Goal: Information Seeking & Learning: Learn about a topic

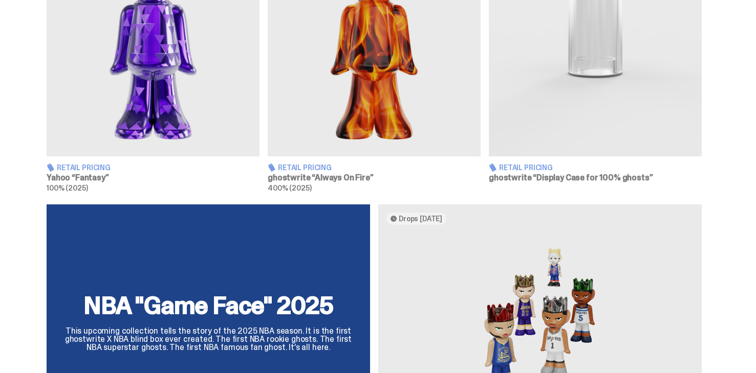
scroll to position [733, 0]
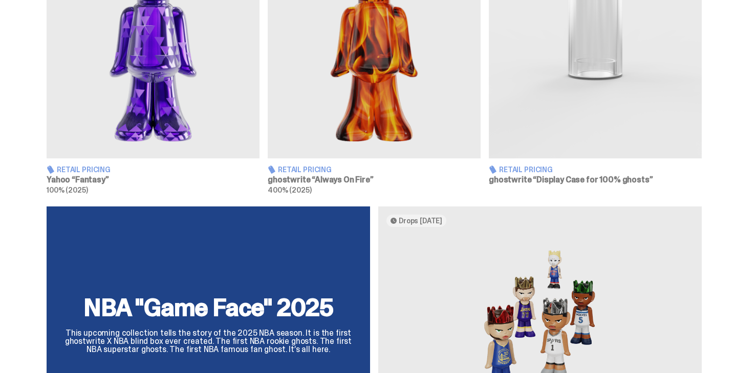
click at [299, 167] on span "Retail Pricing" at bounding box center [305, 169] width 54 height 7
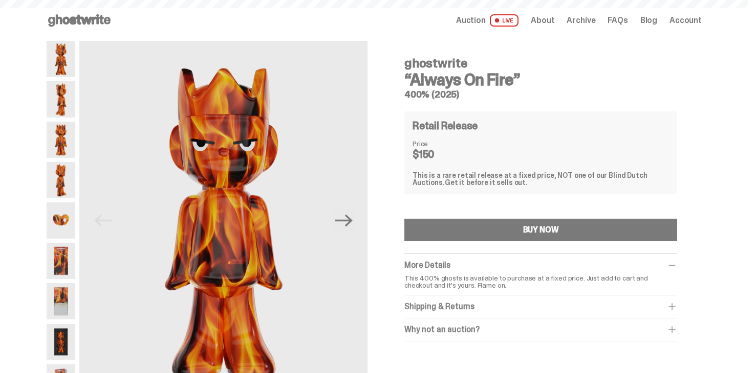
scroll to position [733, 0]
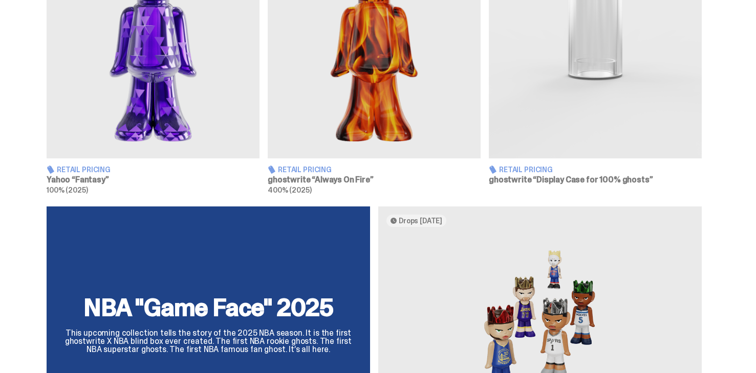
click at [85, 178] on h3 "Yahoo “Fantasy”" at bounding box center [153, 180] width 213 height 8
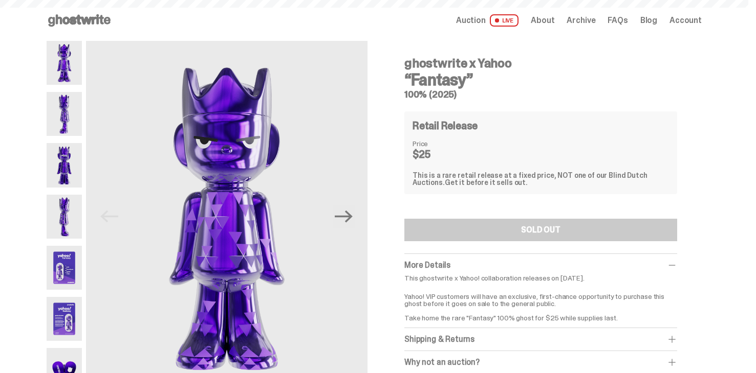
scroll to position [733, 0]
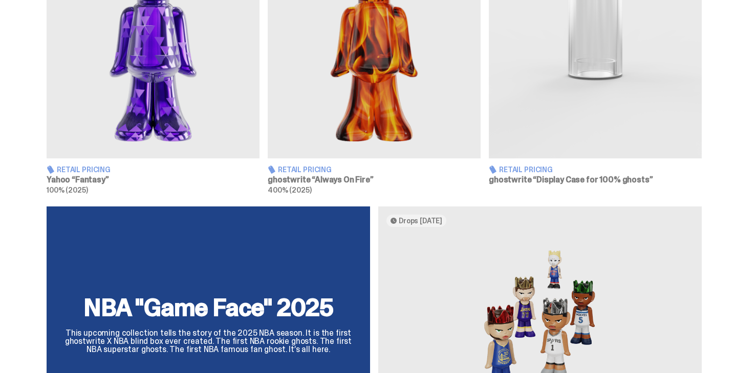
click at [599, 60] on img at bounding box center [595, 26] width 213 height 266
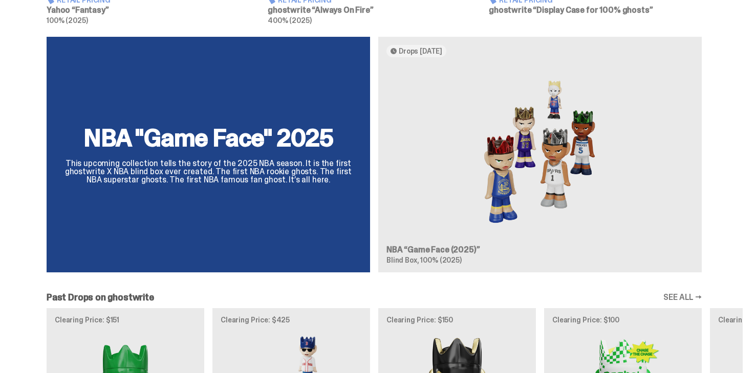
scroll to position [904, 0]
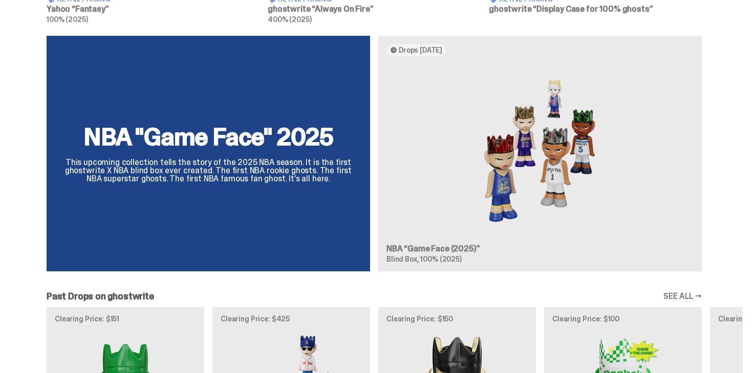
click at [440, 248] on div "NBA "Game Face" 2025 This upcoming collection tells the story of the 2025 NBA s…" at bounding box center [374, 158] width 737 height 245
click at [473, 211] on div "NBA "Game Face" 2025 This upcoming collection tells the story of the 2025 NBA s…" at bounding box center [374, 158] width 737 height 245
click at [553, 186] on div "NBA "Game Face" 2025 This upcoming collection tells the story of the 2025 NBA s…" at bounding box center [374, 158] width 737 height 245
click at [445, 248] on div "NBA "Game Face" 2025 This upcoming collection tells the story of the 2025 NBA s…" at bounding box center [374, 158] width 737 height 245
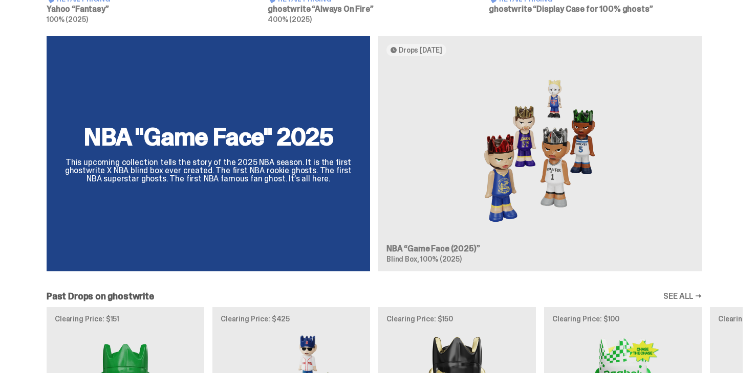
click at [441, 248] on div "NBA "Game Face" 2025 This upcoming collection tells the story of the 2025 NBA s…" at bounding box center [374, 158] width 737 height 245
click at [555, 142] on div "NBA "Game Face" 2025 This upcoming collection tells the story of the 2025 NBA s…" at bounding box center [374, 158] width 737 height 245
click at [423, 48] on div "NBA "Game Face" 2025 This upcoming collection tells the story of the 2025 NBA s…" at bounding box center [374, 158] width 737 height 245
click at [531, 150] on div "NBA "Game Face" 2025 This upcoming collection tells the story of the 2025 NBA s…" at bounding box center [374, 158] width 737 height 245
click at [570, 151] on div "NBA "Game Face" 2025 This upcoming collection tells the story of the 2025 NBA s…" at bounding box center [374, 158] width 737 height 245
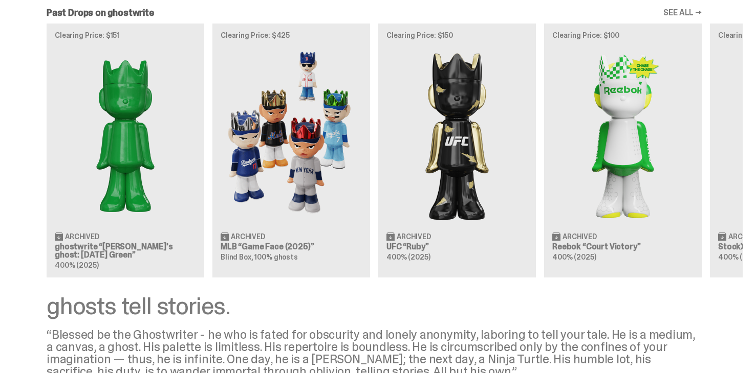
scroll to position [1190, 0]
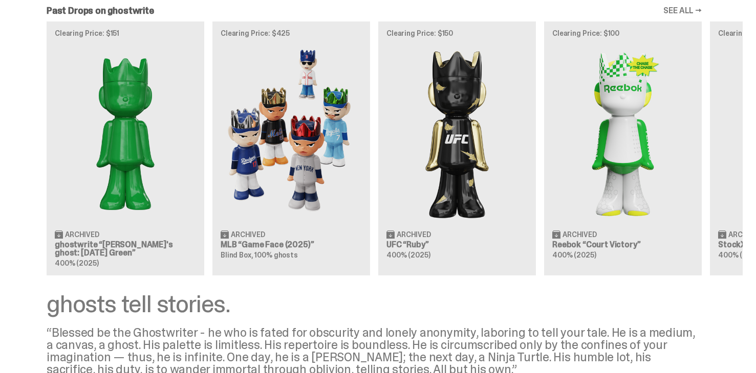
click at [269, 241] on div "Clearing Price: $151 Archived ghostwrite “[PERSON_NAME]'s ghost: [DATE] Green” …" at bounding box center [374, 148] width 737 height 254
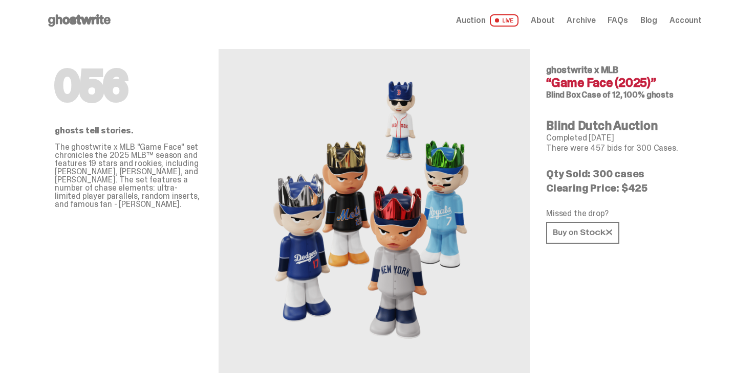
drag, startPoint x: 626, startPoint y: 192, endPoint x: 654, endPoint y: 193, distance: 28.2
click at [654, 193] on p "Clearing Price: $425" at bounding box center [619, 188] width 147 height 10
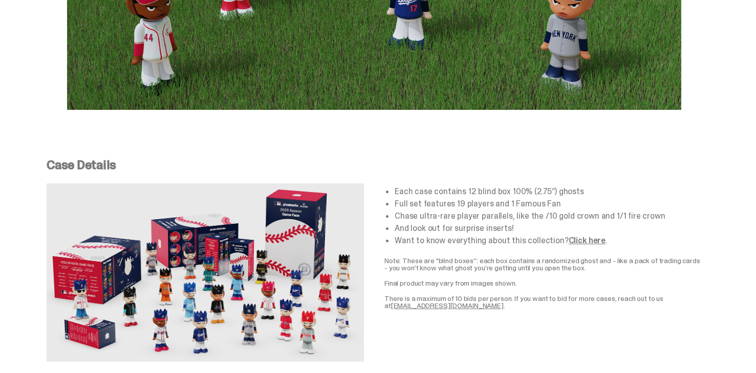
scroll to position [1800, 0]
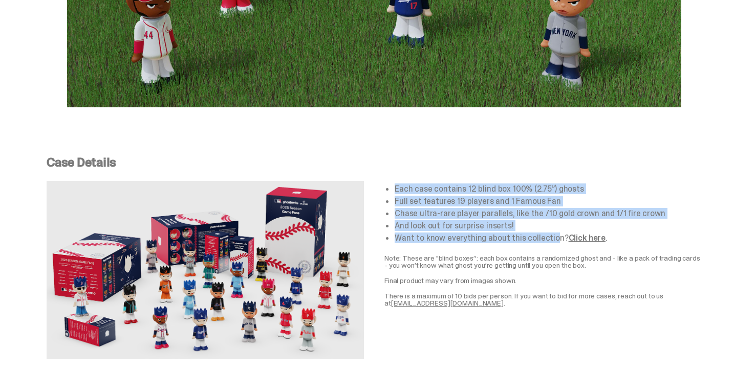
drag, startPoint x: 394, startPoint y: 176, endPoint x: 562, endPoint y: 229, distance: 175.9
click at [553, 230] on div "Each case contains 12 blind box 100% (2.75”) ghosts Full set features 19 player…" at bounding box center [542, 213] width 317 height 57
click at [586, 233] on link "Click here" at bounding box center [586, 238] width 37 height 11
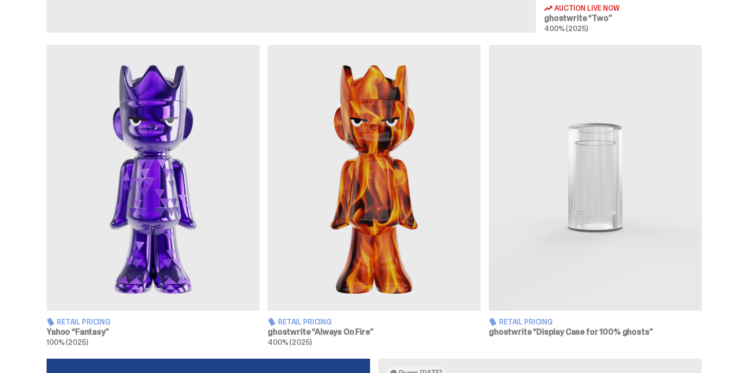
scroll to position [584, 0]
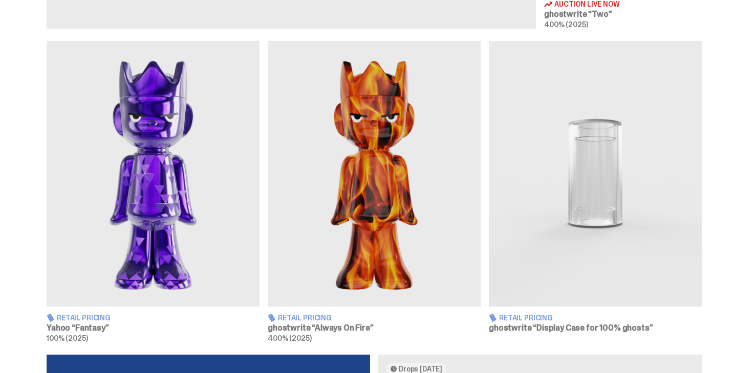
click at [135, 271] on img at bounding box center [153, 174] width 213 height 266
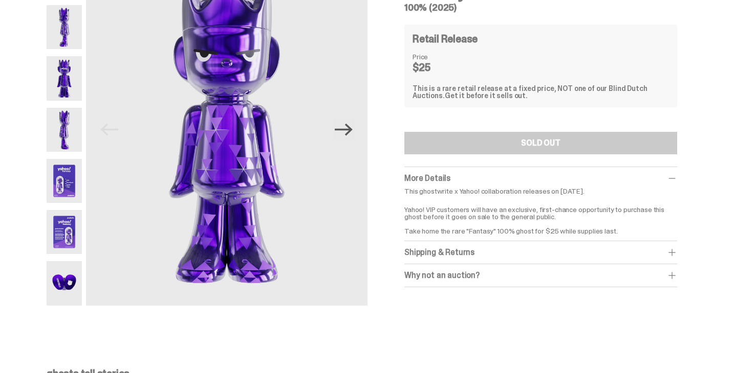
scroll to position [64, 0]
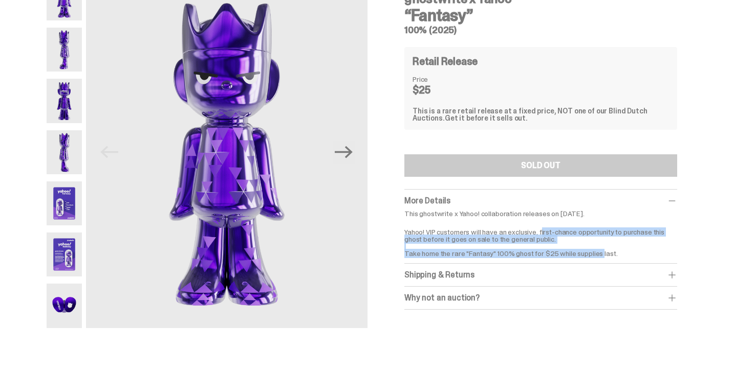
drag, startPoint x: 545, startPoint y: 235, endPoint x: 604, endPoint y: 257, distance: 62.3
click at [604, 257] on p "Yahoo! VIP customers will have an exclusive, first-chance opportunity to purcha…" at bounding box center [540, 240] width 273 height 36
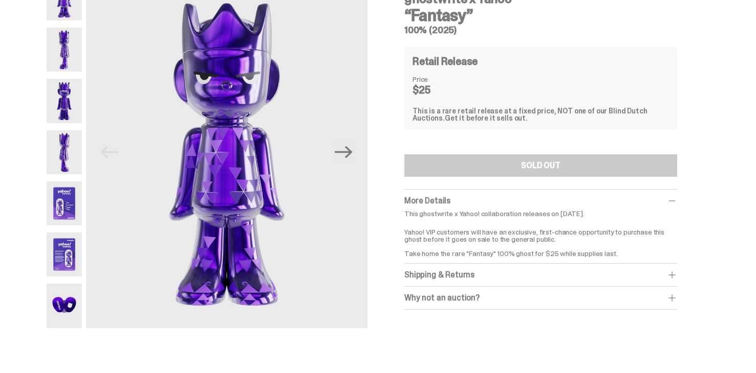
click at [472, 295] on div "Why not an auction?" at bounding box center [540, 298] width 273 height 10
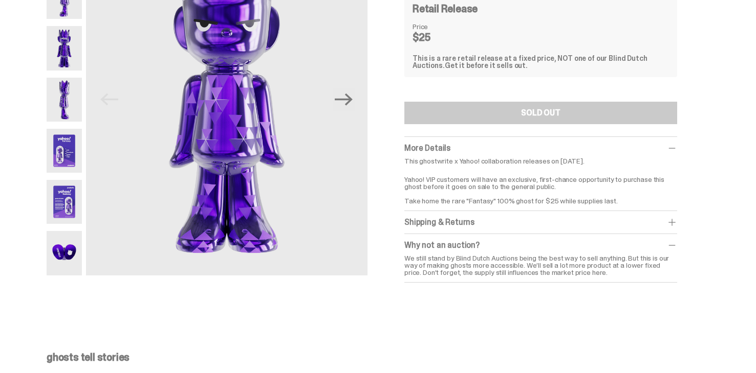
scroll to position [118, 0]
drag, startPoint x: 415, startPoint y: 265, endPoint x: 518, endPoint y: 265, distance: 102.3
click at [518, 265] on div "We still stand by Blind Dutch Auctions being the best way to sell anything. But…" at bounding box center [540, 264] width 273 height 21
drag, startPoint x: 535, startPoint y: 263, endPoint x: 597, endPoint y: 272, distance: 62.6
click at [597, 272] on div "We still stand by Blind Dutch Auctions being the best way to sell anything. But…" at bounding box center [540, 264] width 273 height 21
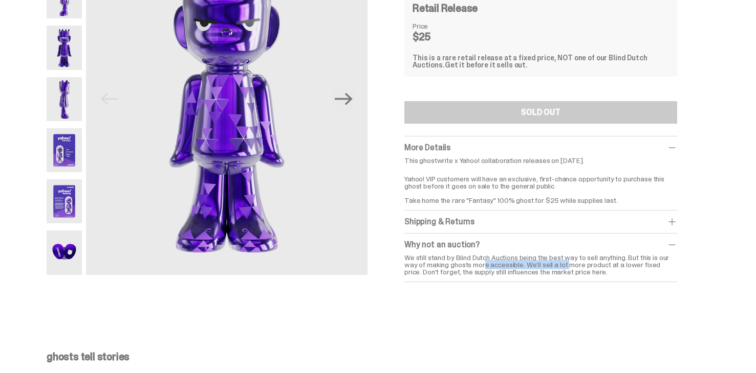
click at [596, 272] on div "We still stand by Blind Dutch Auctions being the best way to sell anything. But…" at bounding box center [540, 264] width 273 height 21
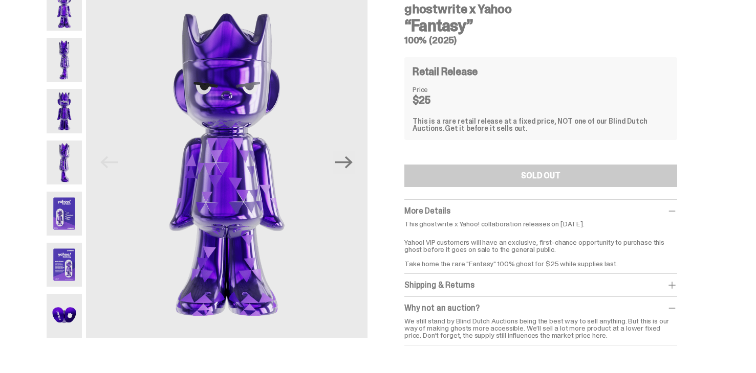
scroll to position [0, 0]
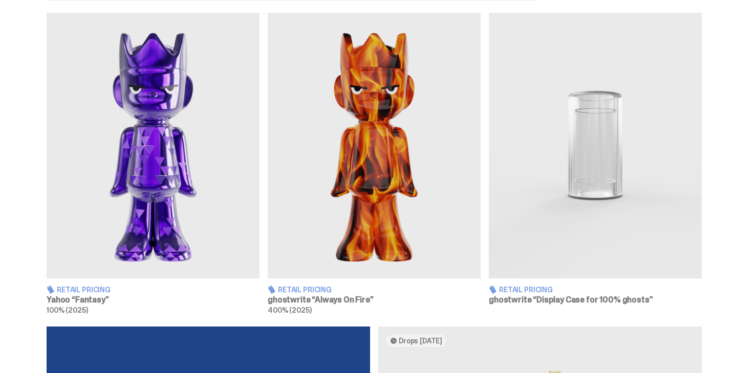
scroll to position [669, 0]
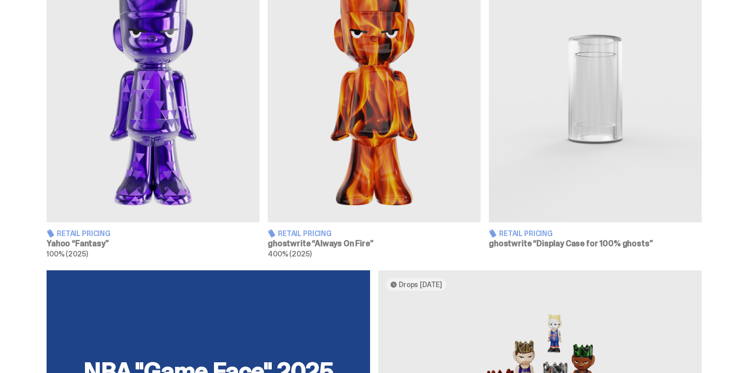
click at [334, 242] on h3 "ghostwrite “Always On Fire”" at bounding box center [374, 244] width 213 height 8
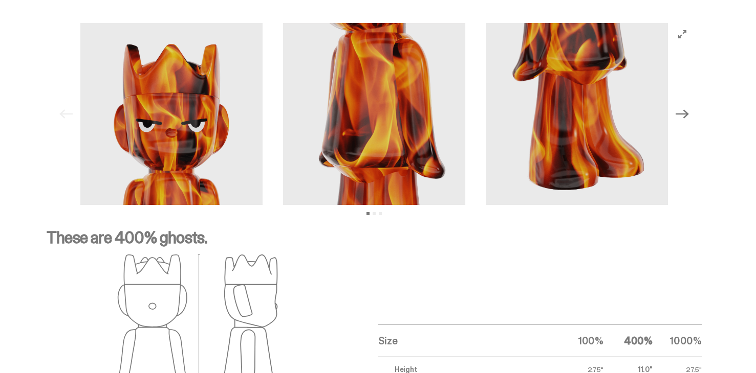
scroll to position [1425, 0]
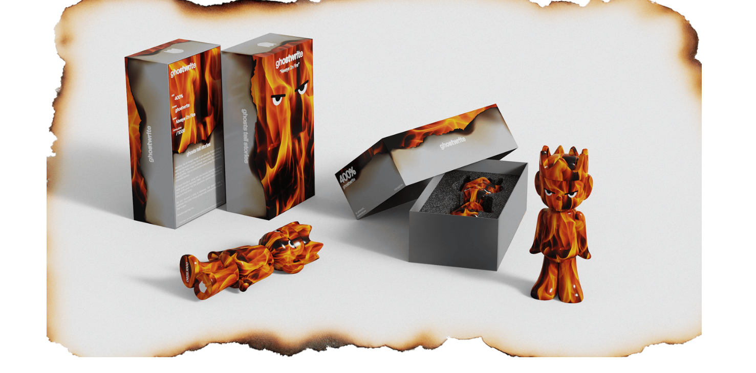
scroll to position [627, 0]
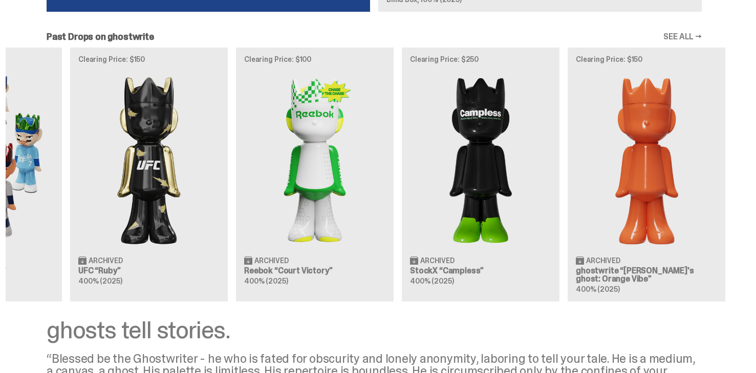
scroll to position [0, 332]
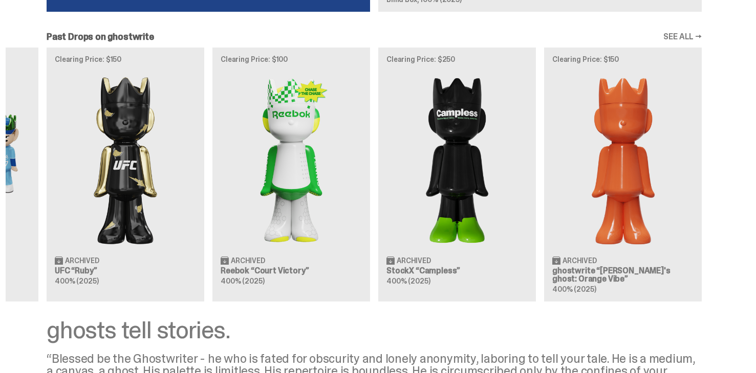
click at [667, 33] on div "Past Drops on ghostwrite SEE ALL →" at bounding box center [374, 36] width 655 height 9
click at [674, 34] on link "SEE ALL →" at bounding box center [682, 37] width 38 height 8
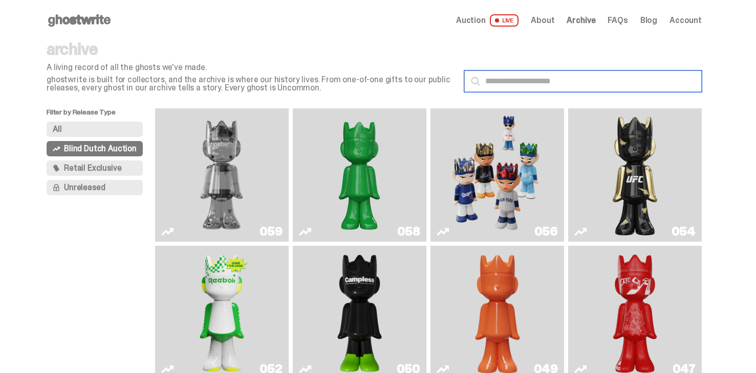
click at [523, 84] on input "text" at bounding box center [582, 81] width 237 height 21
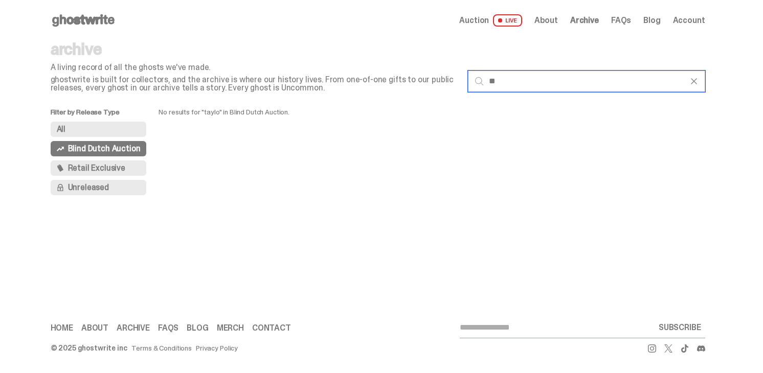
type input "*"
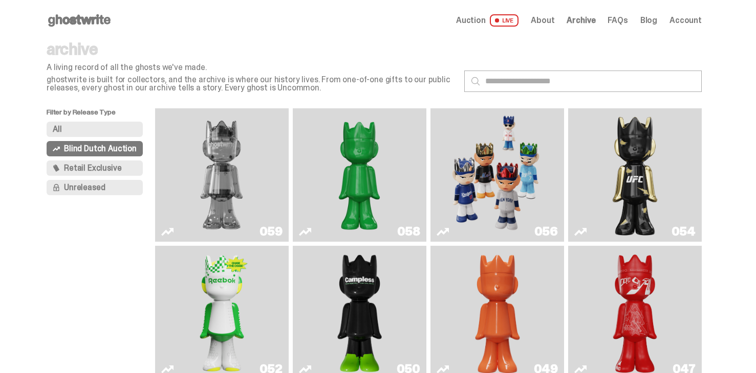
click at [109, 129] on button "All" at bounding box center [95, 129] width 96 height 15
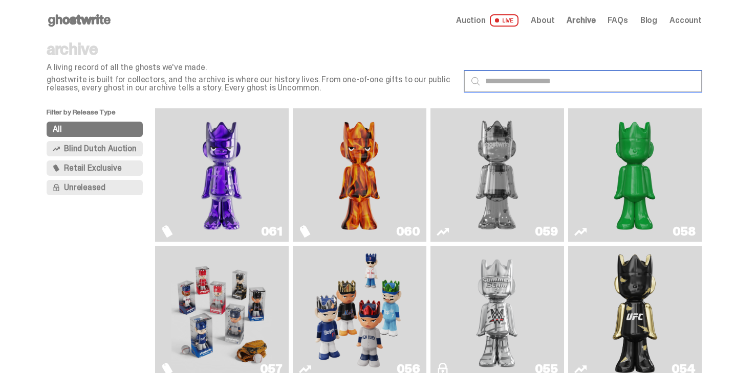
click at [507, 83] on input "text" at bounding box center [582, 81] width 237 height 21
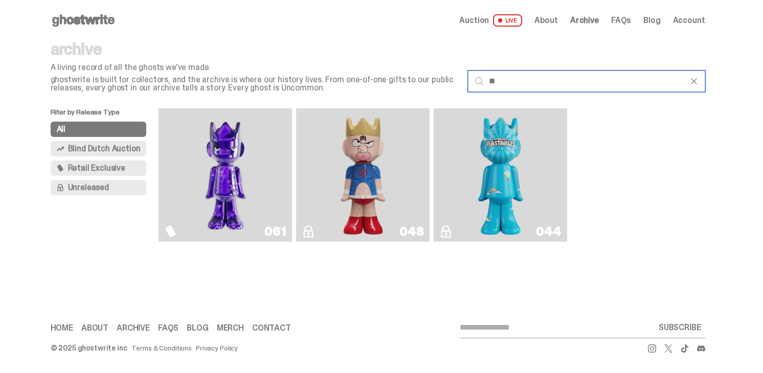
type input "*"
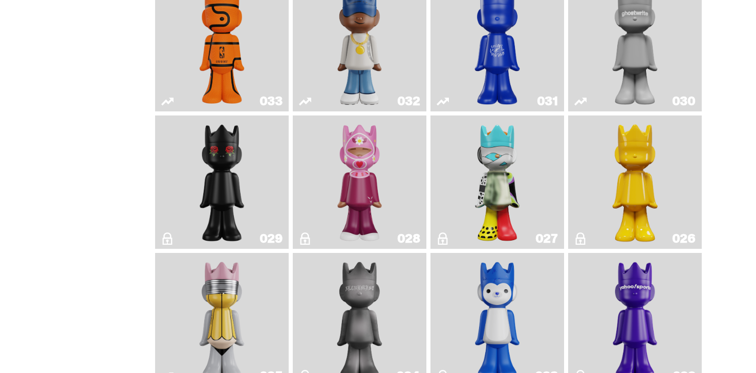
scroll to position [1886, 0]
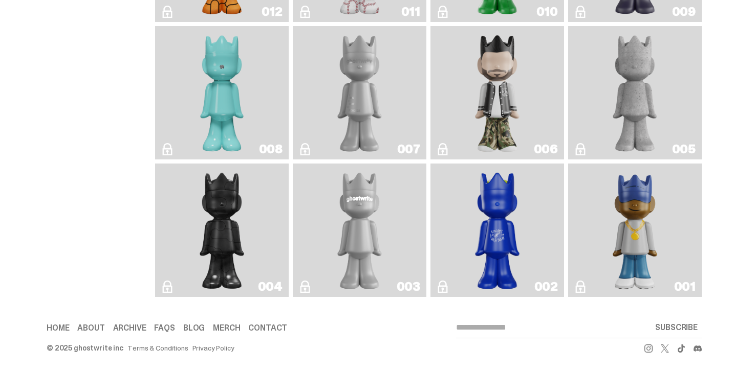
click at [643, 211] on img "Eastside Golf" at bounding box center [634, 230] width 53 height 125
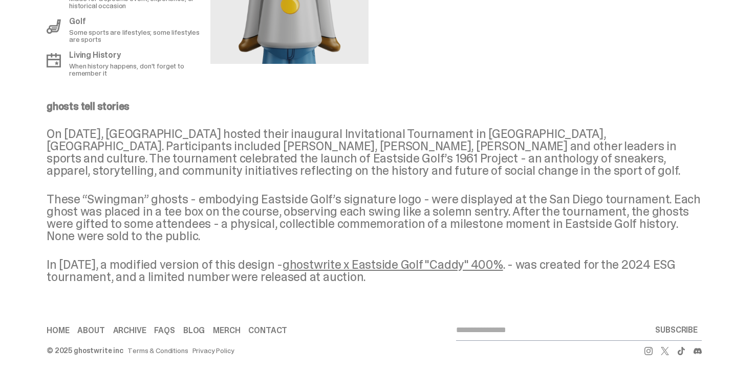
scroll to position [668, 0]
